Goal: Transaction & Acquisition: Book appointment/travel/reservation

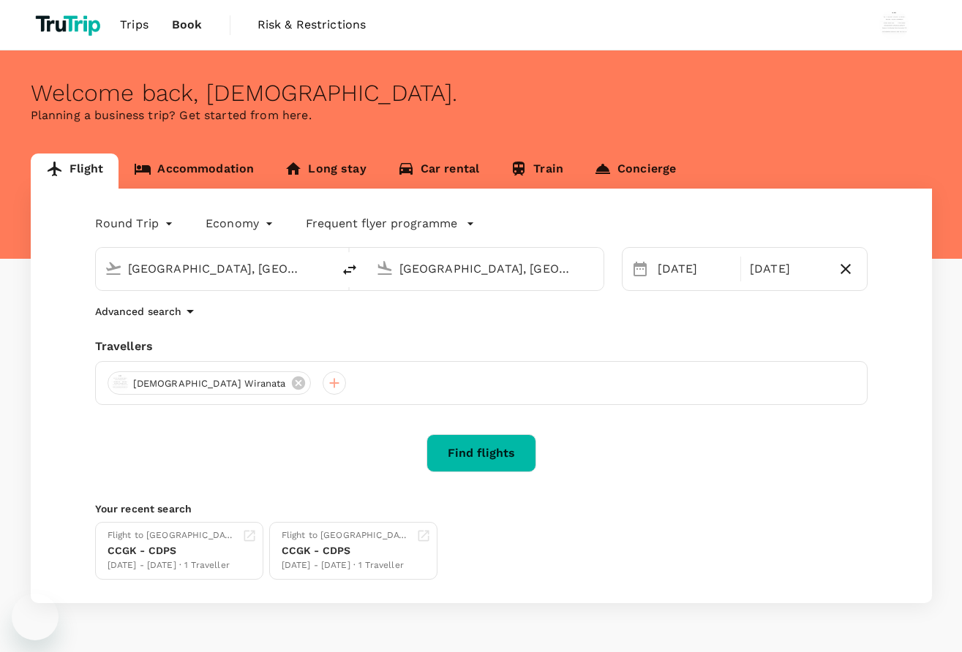
type input "[GEOGRAPHIC_DATA], [GEOGRAPHIC_DATA] (any)"
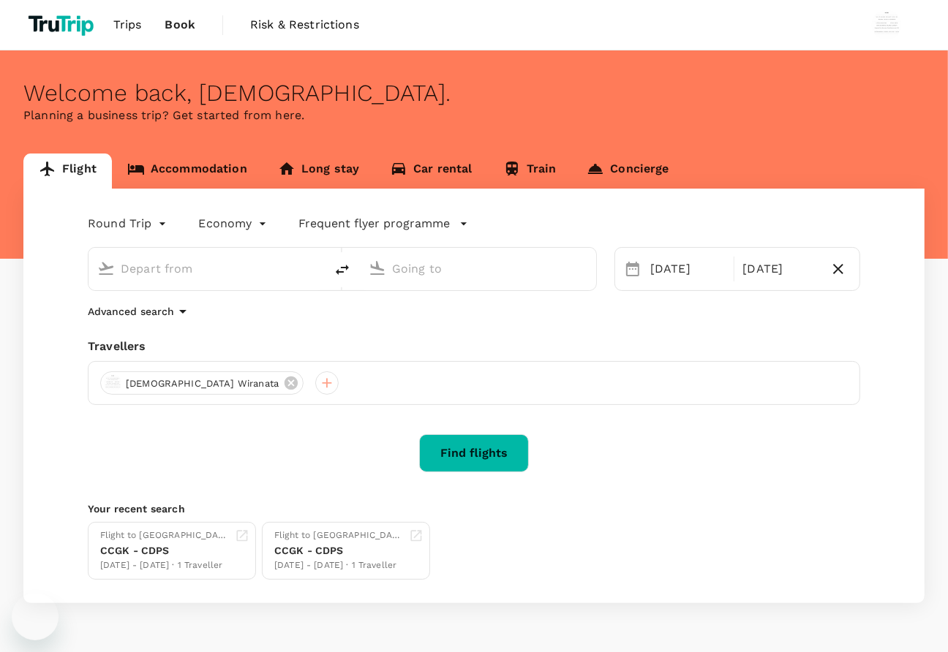
type input "[GEOGRAPHIC_DATA], [GEOGRAPHIC_DATA] (any)"
click at [451, 271] on input "[GEOGRAPHIC_DATA], [GEOGRAPHIC_DATA] (any)" at bounding box center [478, 268] width 173 height 23
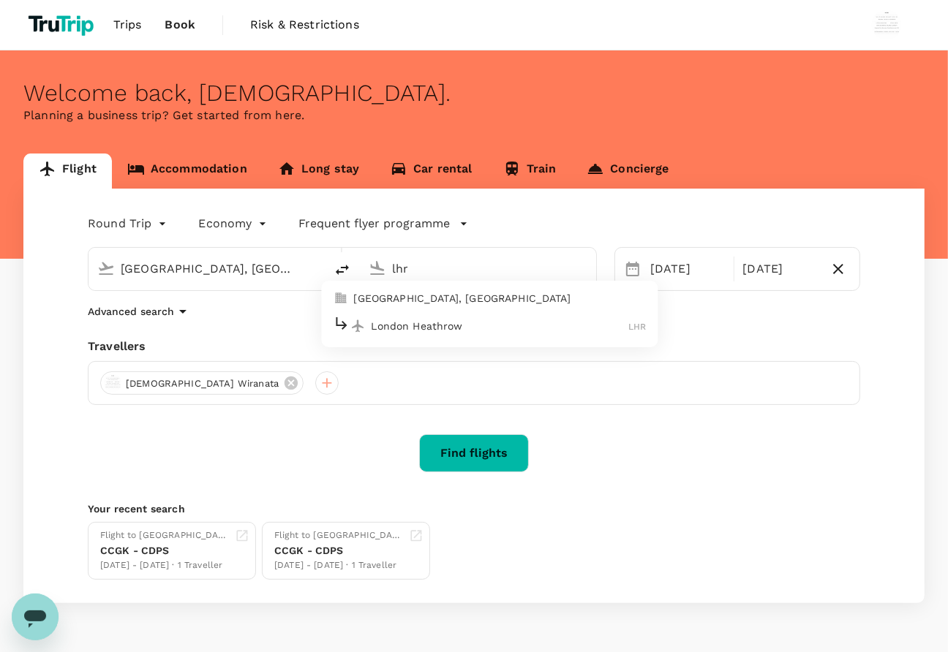
click at [447, 300] on p "[GEOGRAPHIC_DATA], [GEOGRAPHIC_DATA]" at bounding box center [500, 298] width 293 height 15
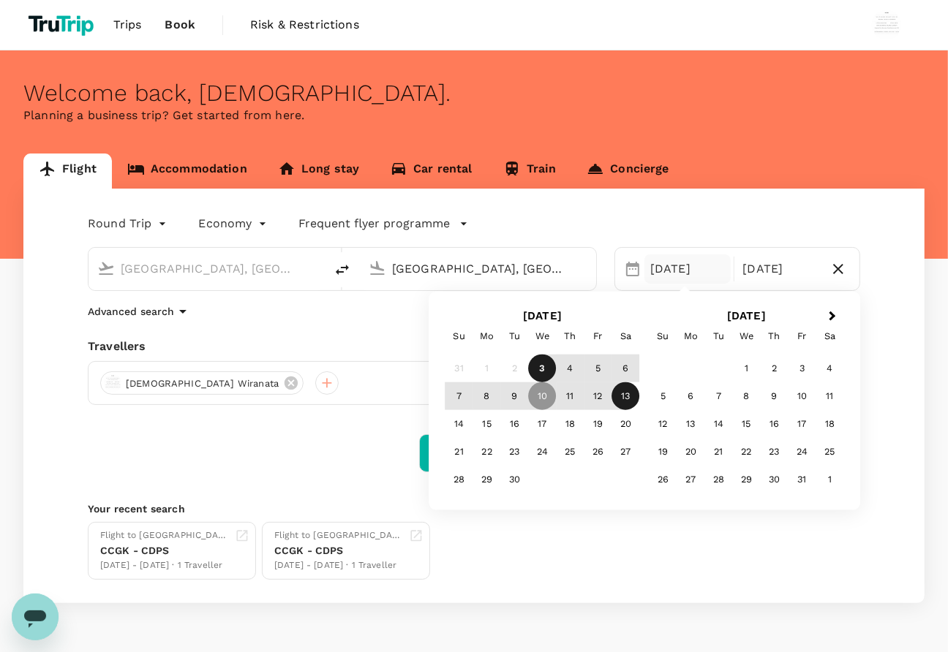
type input "[GEOGRAPHIC_DATA], [GEOGRAPHIC_DATA] (any)"
click at [905, 304] on div "Round Trip roundtrip Economy economy Frequent flyer programme [GEOGRAPHIC_DATA]…" at bounding box center [473, 396] width 901 height 415
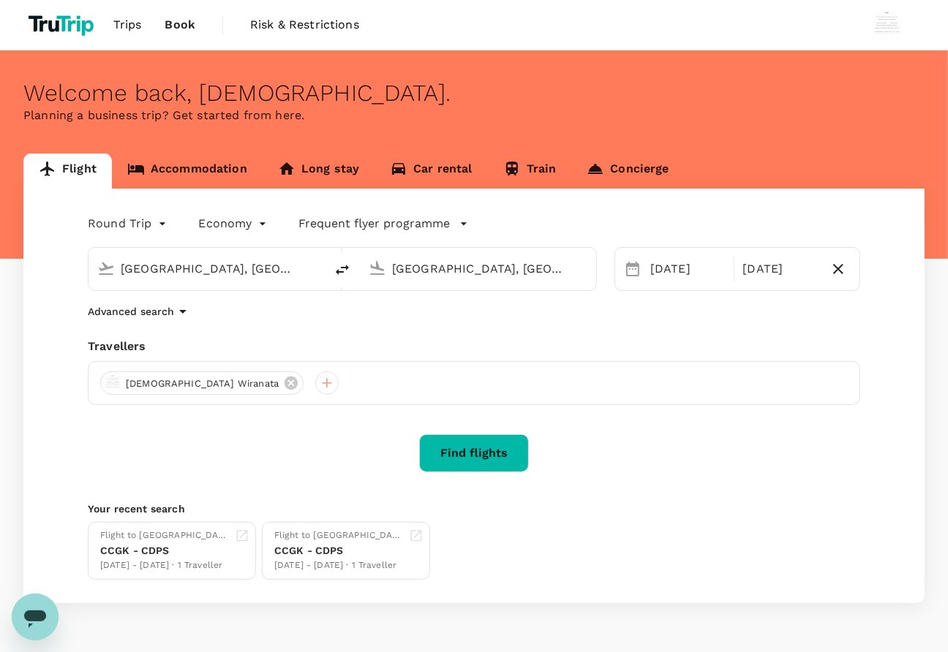
click at [490, 459] on button "Find flights" at bounding box center [474, 453] width 110 height 38
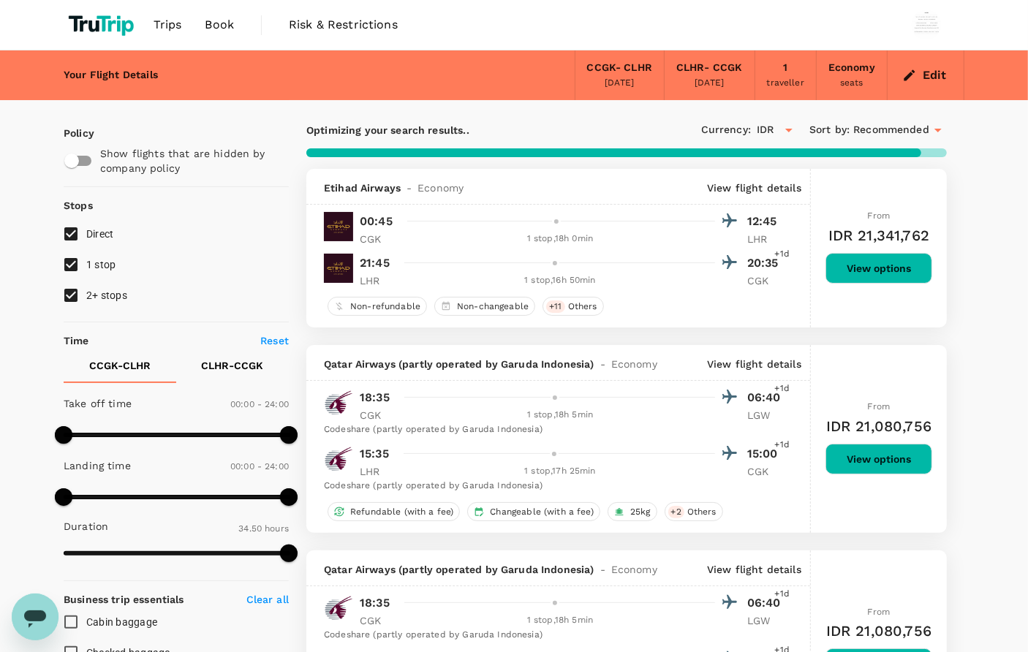
type input "2135"
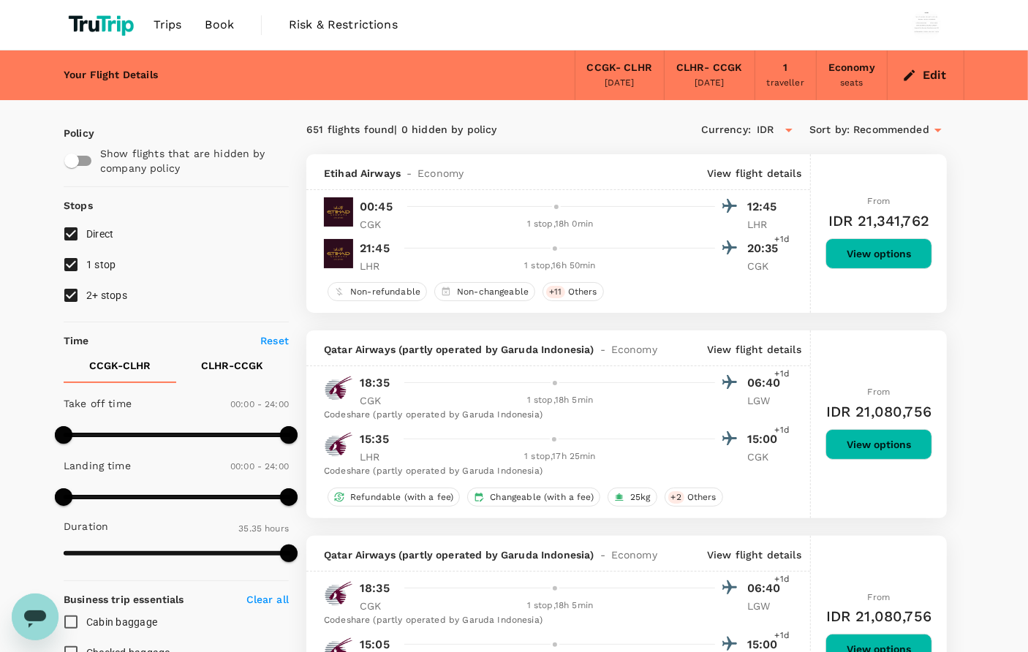
click at [214, 20] on span "Book" at bounding box center [219, 25] width 29 height 18
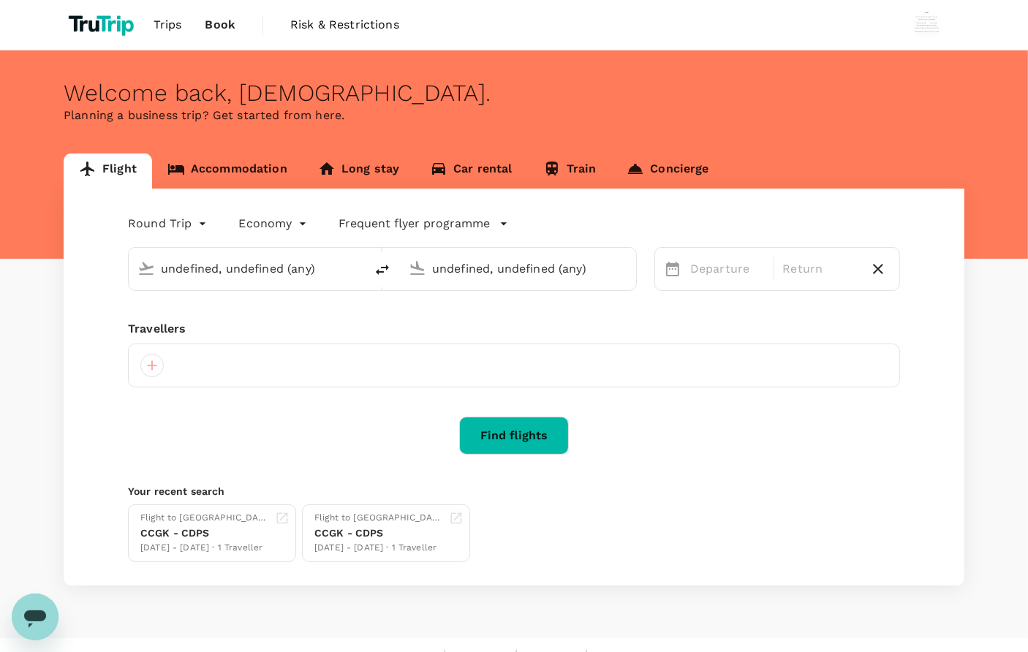
type input "[GEOGRAPHIC_DATA], [GEOGRAPHIC_DATA] (any)"
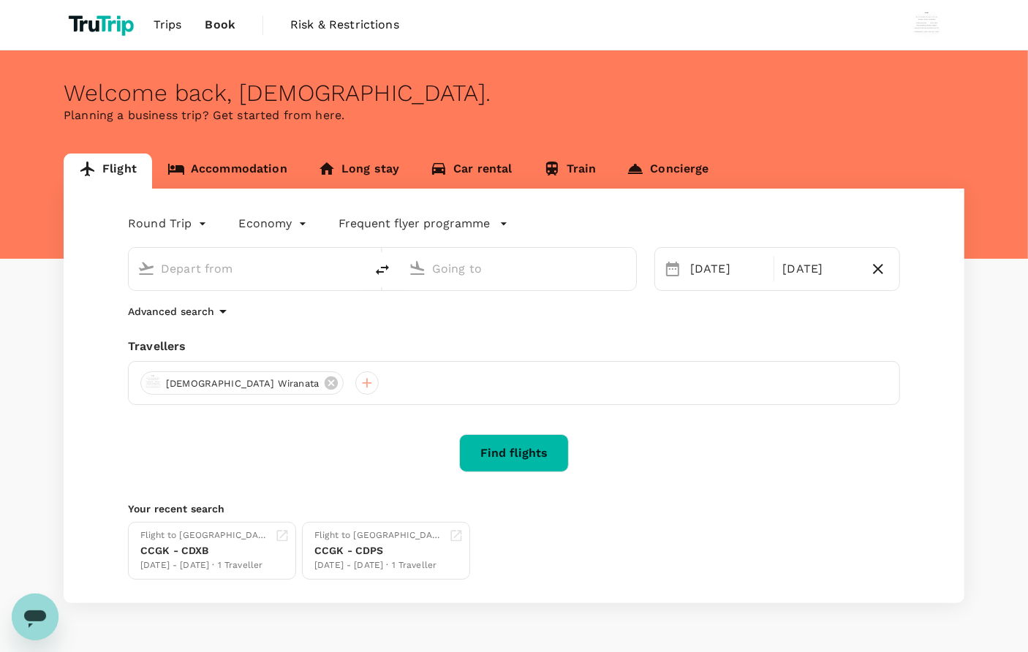
type input "[GEOGRAPHIC_DATA], [GEOGRAPHIC_DATA] (any)"
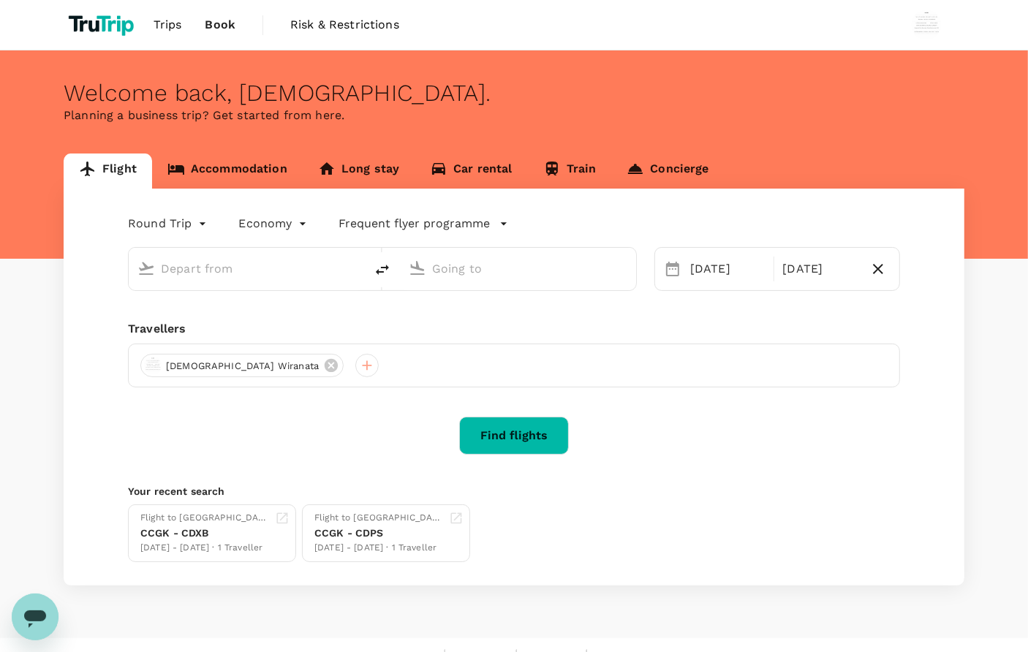
type input "[GEOGRAPHIC_DATA], [GEOGRAPHIC_DATA] (any)"
